Goal: Navigation & Orientation: Find specific page/section

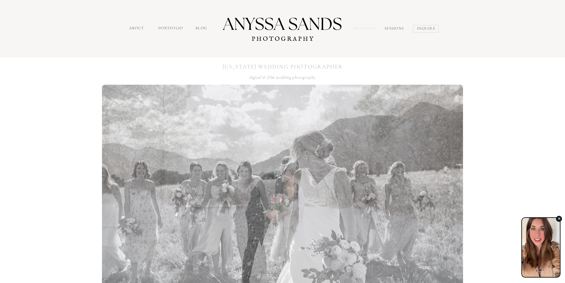
click at [374, 27] on nav "Weddings" at bounding box center [365, 29] width 25 height 7
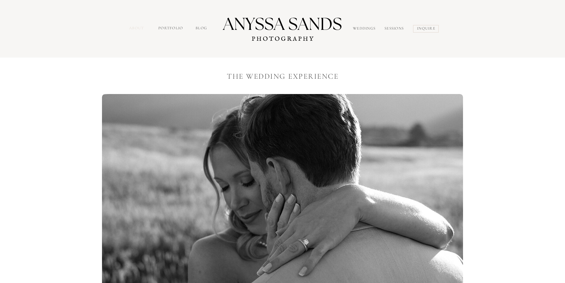
click at [137, 28] on nav "about" at bounding box center [137, 28] width 17 height 7
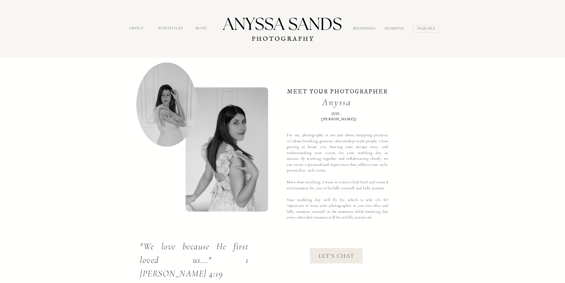
click at [364, 28] on nav "Weddings" at bounding box center [365, 29] width 25 height 7
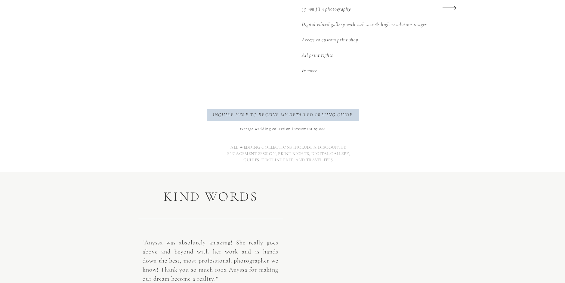
scroll to position [933, 0]
